Goal: Task Accomplishment & Management: Manage account settings

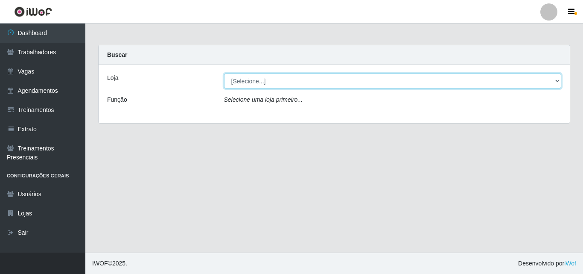
drag, startPoint x: 300, startPoint y: 79, endPoint x: 323, endPoint y: 78, distance: 23.5
click at [300, 79] on select "[Selecione...] Castelinho Supermercado" at bounding box center [393, 80] width 338 height 15
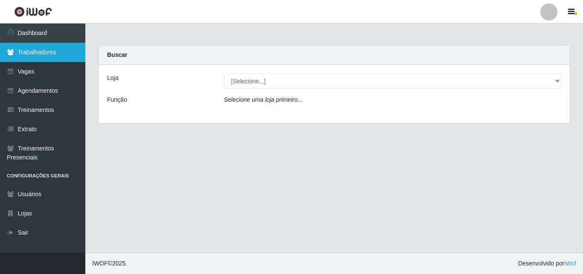
click at [26, 51] on link "Trabalhadores" at bounding box center [42, 52] width 85 height 19
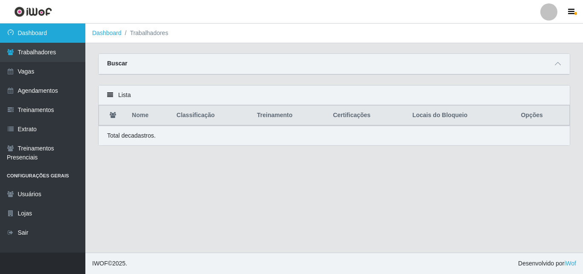
click at [26, 36] on link "Dashboard" at bounding box center [42, 32] width 85 height 19
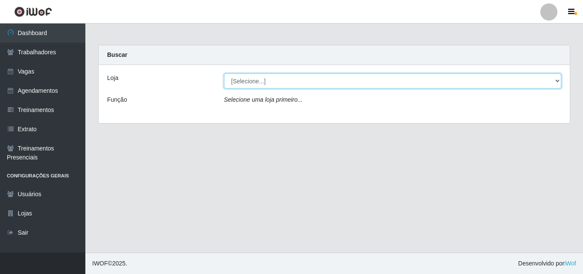
click at [554, 79] on select "[Selecione...] Castelinho Supermercado" at bounding box center [393, 80] width 338 height 15
click at [287, 84] on select "[Selecione...] Castelinho Supermercado" at bounding box center [393, 80] width 338 height 15
click at [272, 84] on select "[Selecione...] Castelinho Supermercado" at bounding box center [393, 80] width 338 height 15
select select "377"
click at [224, 73] on select "[Selecione...] Castelinho Supermercado" at bounding box center [393, 80] width 338 height 15
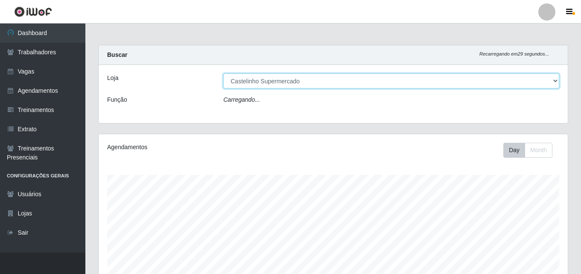
scroll to position [177, 469]
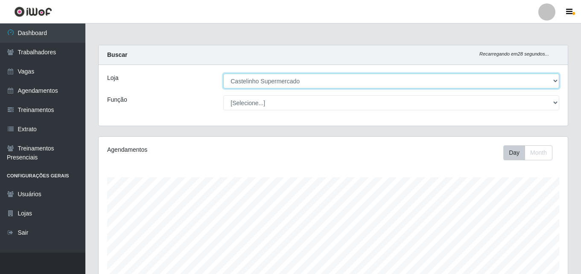
click at [553, 82] on select "[Selecione...] Castelinho Supermercado" at bounding box center [391, 80] width 336 height 15
click at [554, 80] on select "[Selecione...] Castelinho Supermercado" at bounding box center [391, 80] width 336 height 15
click at [372, 88] on select "[Selecione...] Castelinho Supermercado" at bounding box center [391, 80] width 336 height 15
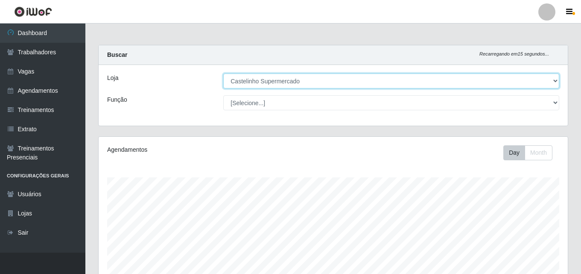
click at [223, 73] on select "[Selecione...] Castelinho Supermercado" at bounding box center [391, 80] width 336 height 15
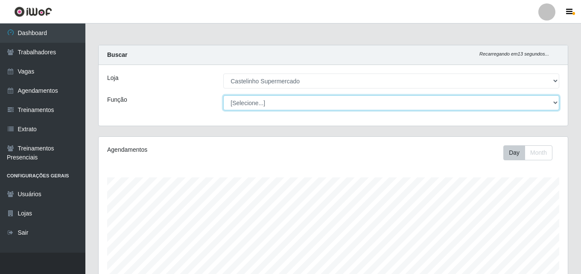
click at [557, 102] on select "[Selecione...] ASG ASG + ASG ++ Balconista de Açougue Balconista de Açougue + B…" at bounding box center [391, 102] width 336 height 15
select select "1"
click at [223, 95] on select "[Selecione...] ASG ASG + ASG ++ Balconista de Açougue Balconista de Açougue + B…" at bounding box center [391, 102] width 336 height 15
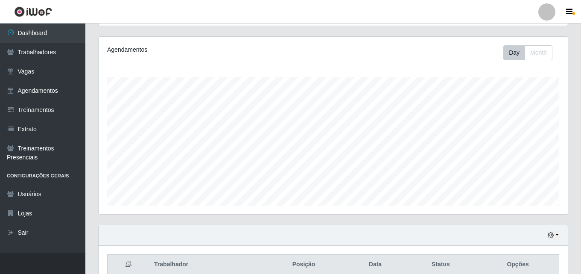
scroll to position [141, 0]
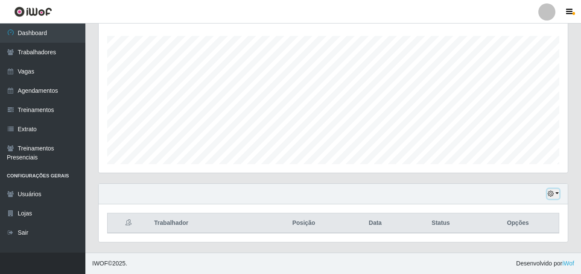
click at [554, 194] on button "button" at bounding box center [554, 194] width 12 height 10
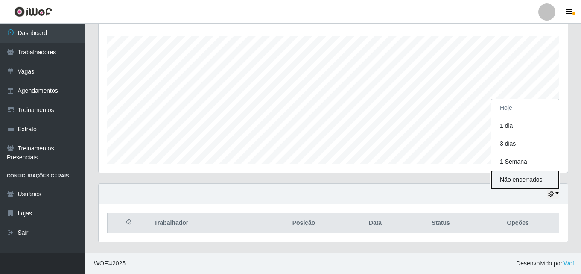
click at [516, 179] on button "Não encerrados" at bounding box center [525, 180] width 67 height 18
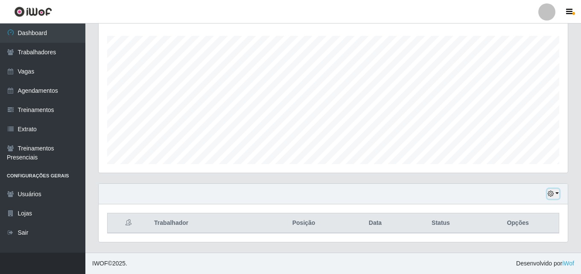
click at [557, 193] on button "button" at bounding box center [554, 194] width 12 height 10
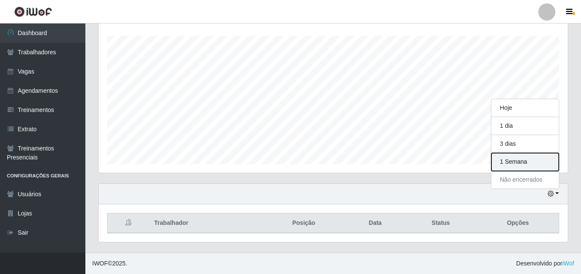
click at [512, 164] on button "1 Semana" at bounding box center [525, 162] width 67 height 18
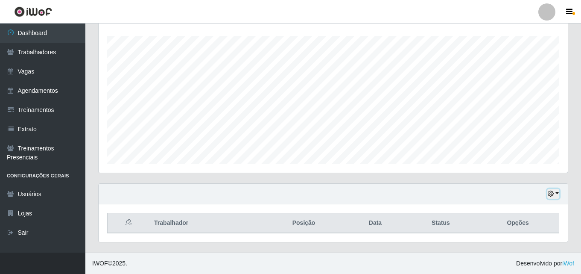
click at [554, 192] on button "button" at bounding box center [554, 194] width 12 height 10
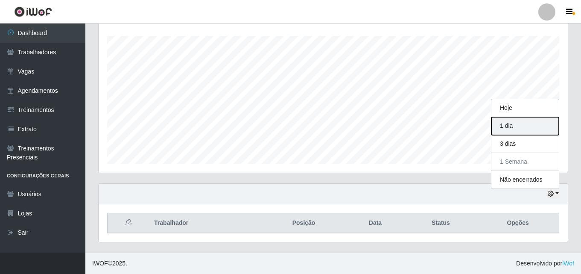
click at [509, 122] on button "1 dia" at bounding box center [525, 126] width 67 height 18
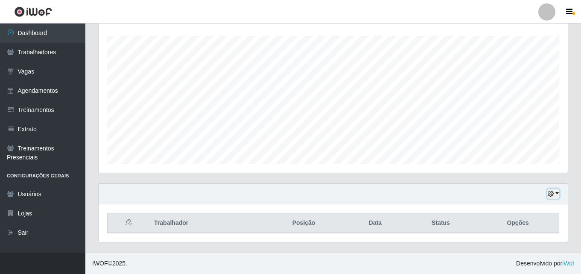
click at [558, 193] on button "button" at bounding box center [554, 194] width 12 height 10
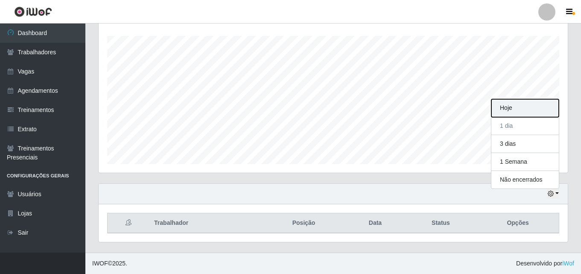
click at [504, 107] on button "Hoje" at bounding box center [525, 108] width 67 height 18
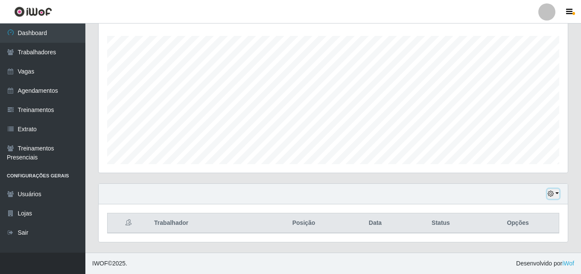
click at [559, 193] on button "button" at bounding box center [554, 194] width 12 height 10
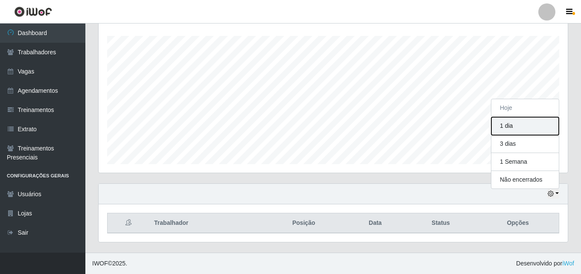
click at [503, 123] on button "1 dia" at bounding box center [525, 126] width 67 height 18
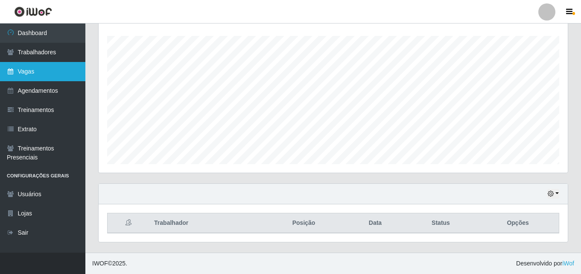
click at [31, 71] on link "Vagas" at bounding box center [42, 71] width 85 height 19
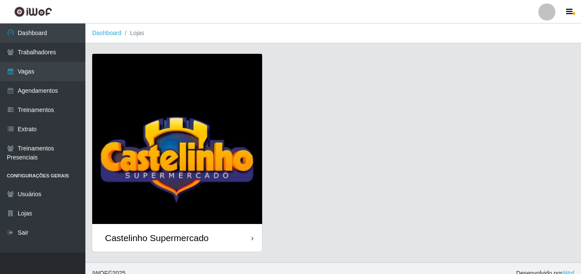
click at [150, 225] on div "Castelinho Supermercado" at bounding box center [177, 238] width 170 height 28
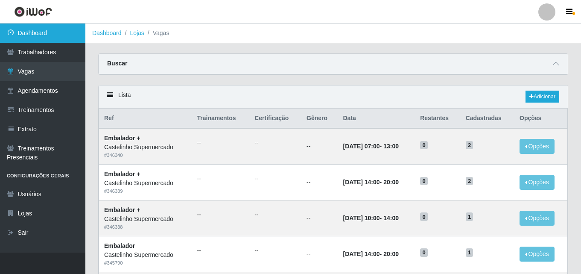
click at [25, 34] on link "Dashboard" at bounding box center [42, 32] width 85 height 19
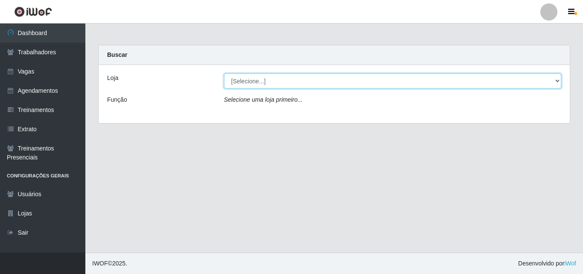
click at [555, 80] on select "[Selecione...] Castelinho Supermercado" at bounding box center [393, 80] width 338 height 15
select select "377"
click at [224, 73] on select "[Selecione...] Castelinho Supermercado" at bounding box center [393, 80] width 338 height 15
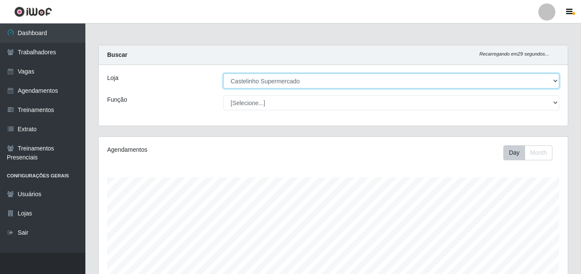
scroll to position [177, 469]
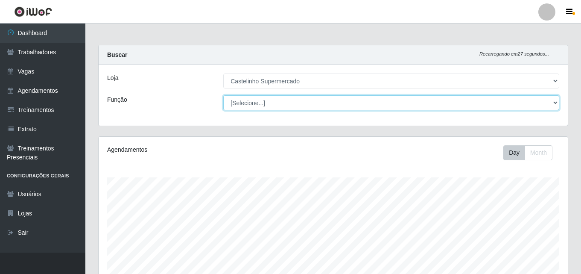
click at [558, 105] on select "[Selecione...] ASG ASG + ASG ++ Balconista de Açougue Balconista de Açougue + B…" at bounding box center [391, 102] width 336 height 15
select select "1"
click at [223, 95] on select "[Selecione...] ASG ASG + ASG ++ Balconista de Açougue Balconista de Açougue + B…" at bounding box center [391, 102] width 336 height 15
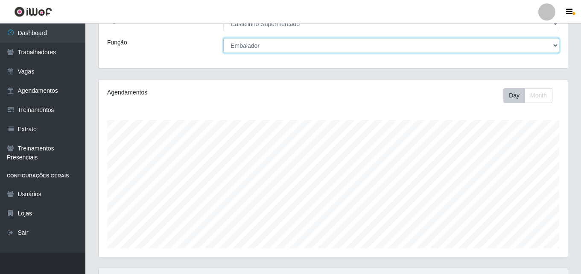
scroll to position [141, 0]
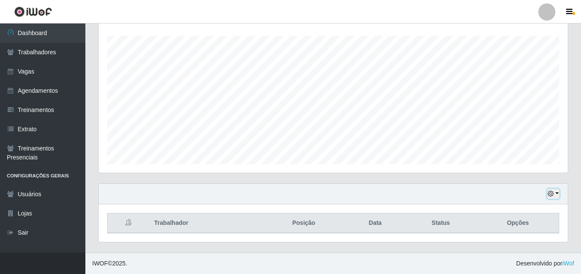
click at [556, 193] on button "button" at bounding box center [554, 194] width 12 height 10
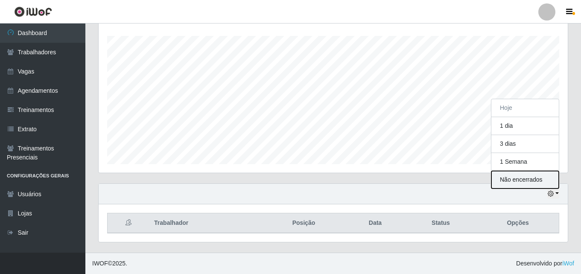
click at [507, 184] on button "Não encerrados" at bounding box center [525, 180] width 67 height 18
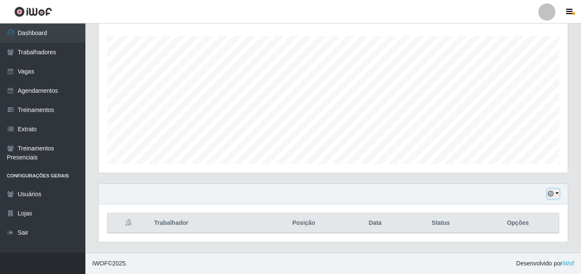
click at [556, 193] on button "button" at bounding box center [554, 194] width 12 height 10
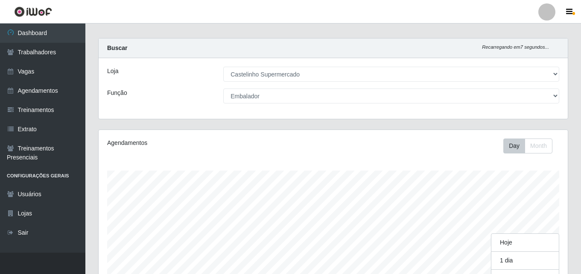
scroll to position [0, 0]
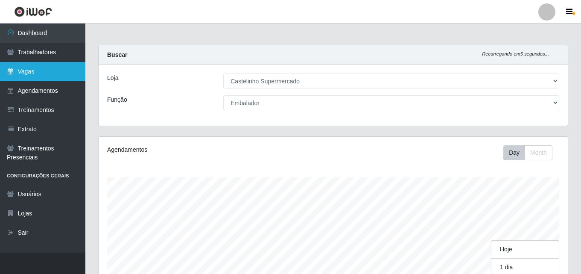
click at [24, 71] on link "Vagas" at bounding box center [42, 71] width 85 height 19
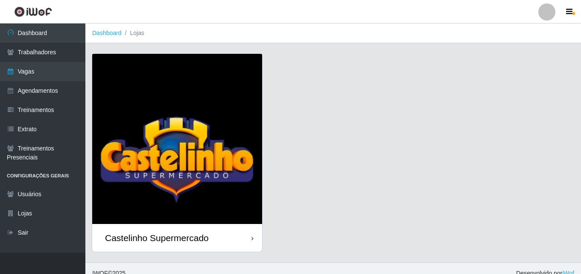
click at [159, 193] on img at bounding box center [177, 139] width 170 height 170
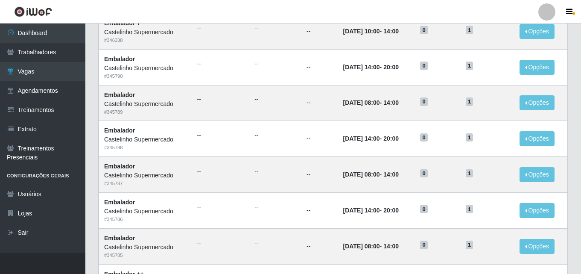
scroll to position [66, 0]
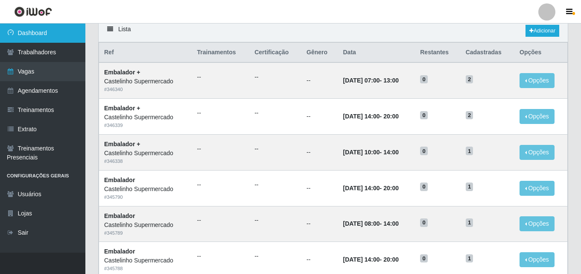
click at [31, 34] on link "Dashboard" at bounding box center [42, 32] width 85 height 19
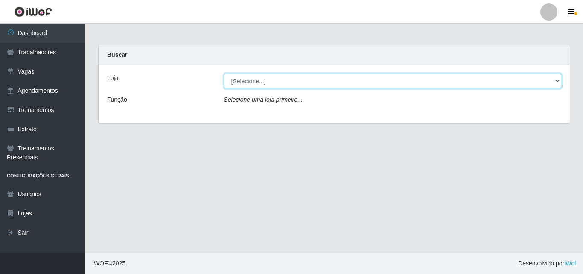
click at [553, 78] on select "[Selecione...] Castelinho Supermercado" at bounding box center [393, 80] width 338 height 15
select select "377"
click at [224, 73] on select "[Selecione...] Castelinho Supermercado" at bounding box center [393, 80] width 338 height 15
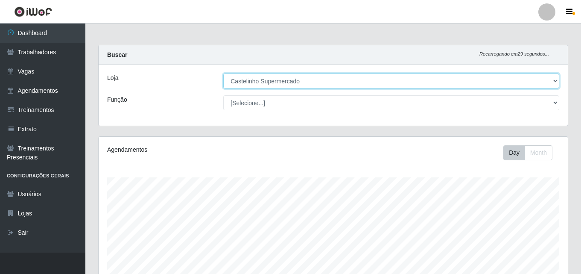
scroll to position [177, 469]
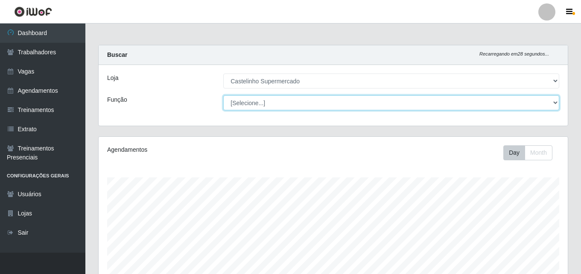
click at [550, 101] on select "[Selecione...] ASG ASG + ASG ++ Balconista de Açougue Balconista de Açougue + B…" at bounding box center [391, 102] width 336 height 15
select select "70"
click at [223, 95] on select "[Selecione...] ASG ASG + ASG ++ Balconista de Açougue Balconista de Açougue + B…" at bounding box center [391, 102] width 336 height 15
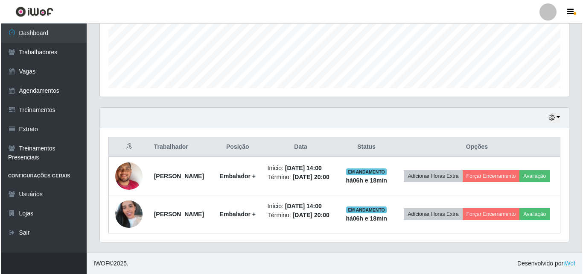
scroll to position [230, 0]
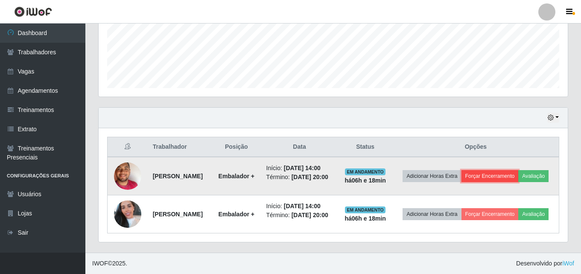
click at [512, 170] on button "Forçar Encerramento" at bounding box center [490, 176] width 57 height 12
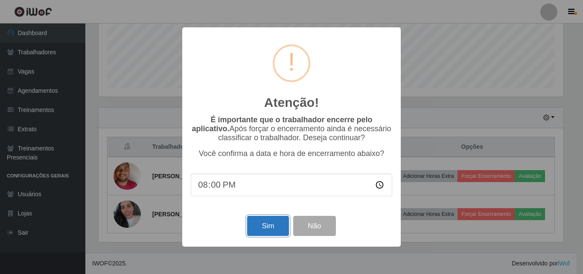
click at [258, 226] on button "Sim" at bounding box center [267, 226] width 41 height 20
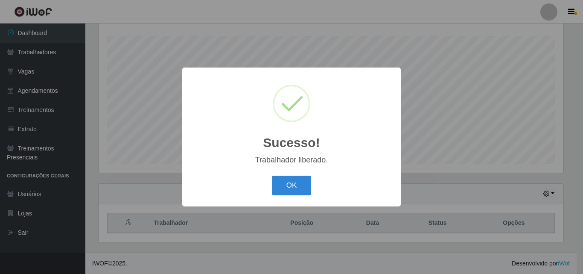
drag, startPoint x: 299, startPoint y: 189, endPoint x: 350, endPoint y: 189, distance: 50.8
click at [299, 189] on button "OK" at bounding box center [292, 186] width 40 height 20
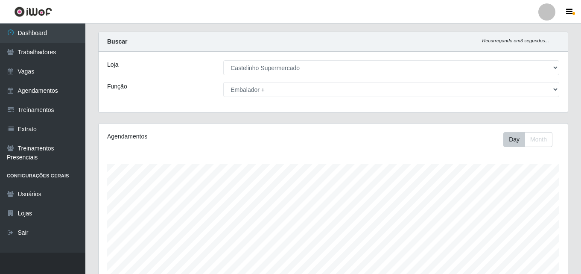
scroll to position [0, 0]
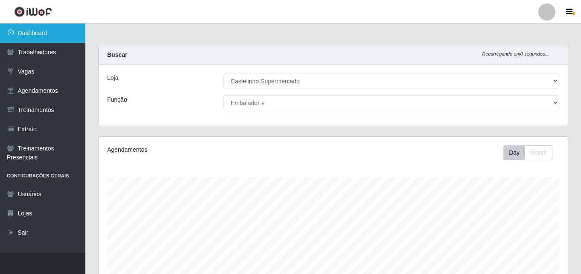
click at [38, 29] on link "Dashboard" at bounding box center [42, 32] width 85 height 19
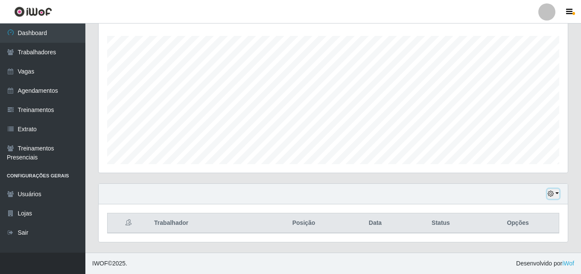
click at [555, 193] on button "button" at bounding box center [554, 194] width 12 height 10
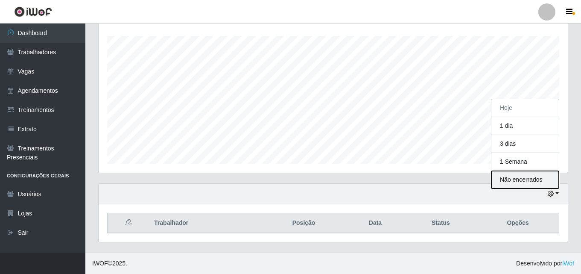
click at [512, 182] on button "Não encerrados" at bounding box center [525, 180] width 67 height 18
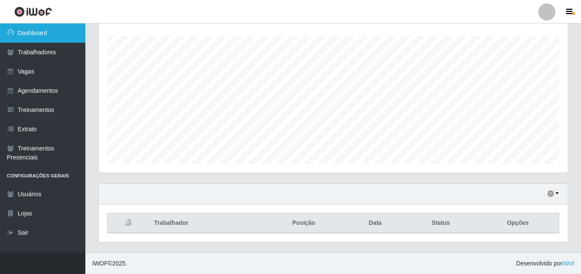
click at [31, 29] on link "Dashboard" at bounding box center [42, 32] width 85 height 19
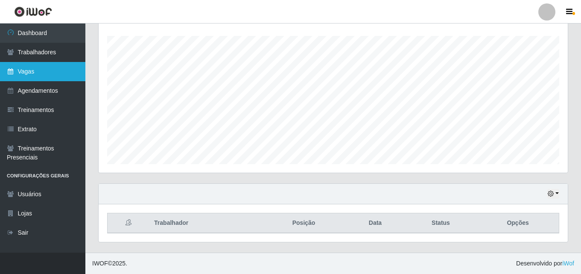
click at [27, 70] on link "Vagas" at bounding box center [42, 71] width 85 height 19
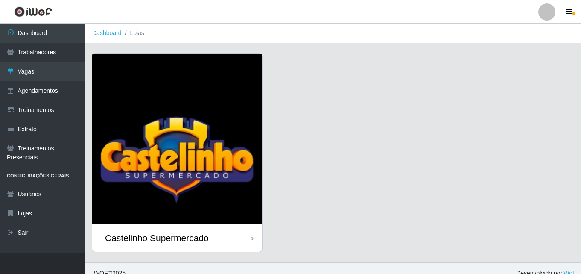
click at [141, 239] on div "Castelinho Supermercado" at bounding box center [157, 237] width 104 height 11
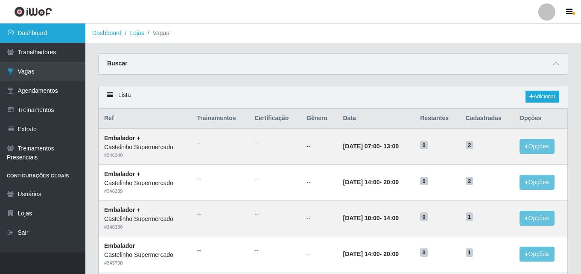
click at [17, 29] on link "Dashboard" at bounding box center [42, 32] width 85 height 19
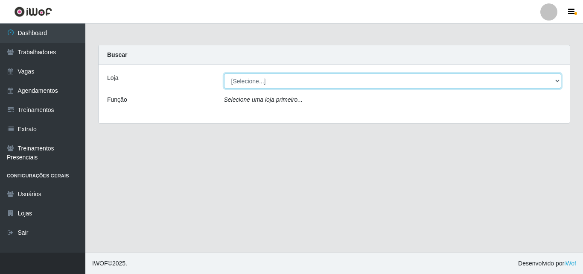
click at [303, 82] on select "[Selecione...] Castelinho Supermercado" at bounding box center [393, 80] width 338 height 15
select select "377"
click at [224, 73] on select "[Selecione...] Castelinho Supermercado" at bounding box center [393, 80] width 338 height 15
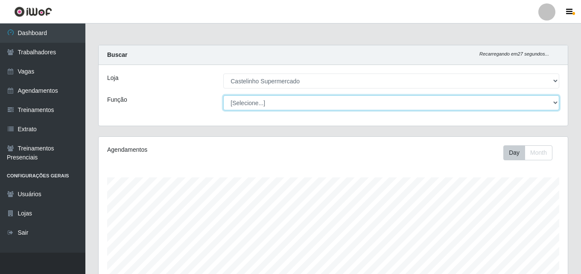
click at [522, 100] on select "[Selecione...] ASG ASG + ASG ++ Balconista de Açougue Balconista de Açougue + B…" at bounding box center [391, 102] width 336 height 15
select select "70"
click at [223, 95] on select "[Selecione...] ASG ASG + ASG ++ Balconista de Açougue Balconista de Açougue + B…" at bounding box center [391, 102] width 336 height 15
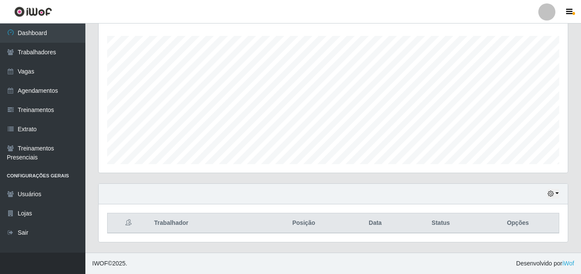
click at [490, 214] on th "Opções" at bounding box center [518, 223] width 82 height 20
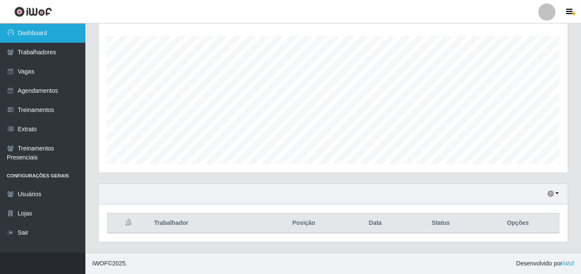
click at [31, 29] on link "Dashboard" at bounding box center [42, 32] width 85 height 19
click at [32, 34] on link "Dashboard" at bounding box center [42, 32] width 85 height 19
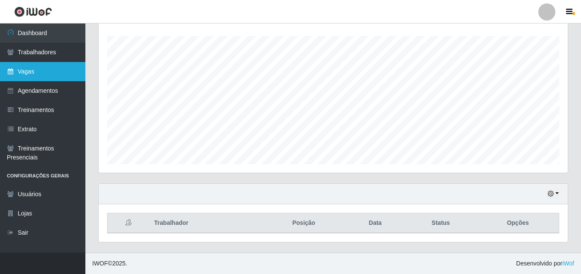
click at [31, 70] on link "Vagas" at bounding box center [42, 71] width 85 height 19
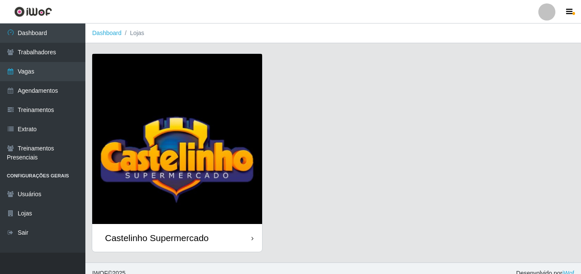
click at [183, 179] on img at bounding box center [177, 139] width 170 height 170
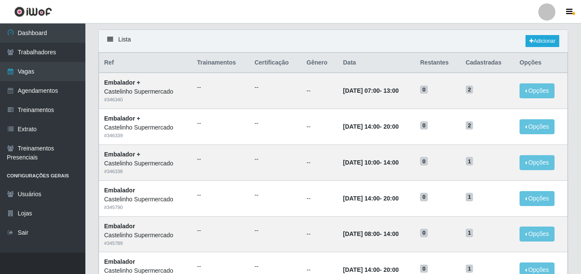
scroll to position [171, 0]
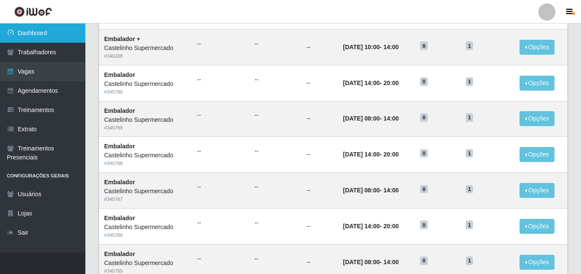
click at [37, 34] on link "Dashboard" at bounding box center [42, 32] width 85 height 19
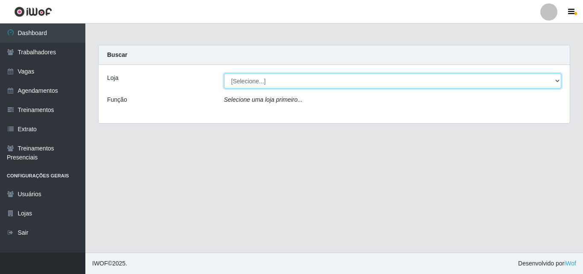
click at [252, 81] on select "[Selecione...] Castelinho Supermercado" at bounding box center [393, 80] width 338 height 15
select select "377"
click at [224, 73] on select "[Selecione...] Castelinho Supermercado" at bounding box center [393, 80] width 338 height 15
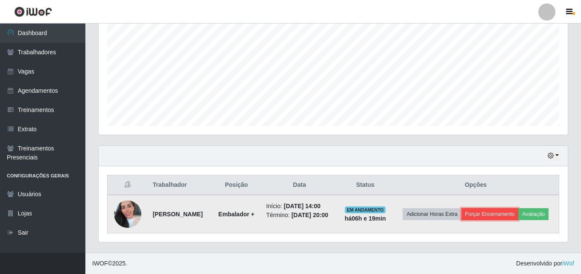
click at [486, 209] on button "Forçar Encerramento" at bounding box center [490, 214] width 57 height 12
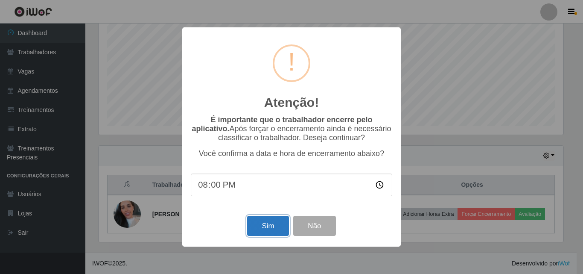
click at [271, 227] on button "Sim" at bounding box center [267, 226] width 41 height 20
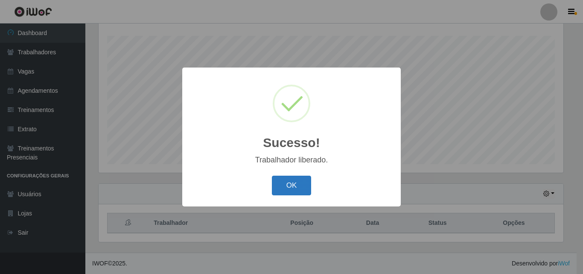
click at [297, 187] on button "OK" at bounding box center [292, 186] width 40 height 20
